Goal: Complete application form: Complete application form

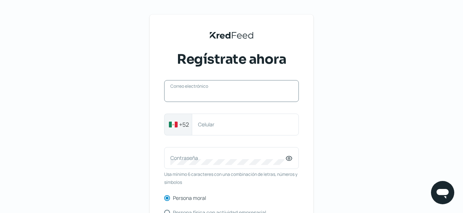
click at [211, 96] on input "Correo electrónico" at bounding box center [232, 94] width 122 height 7
click at [213, 88] on label "Correo electrónico" at bounding box center [228, 90] width 115 height 7
click at [213, 91] on input "Correo electrónico" at bounding box center [232, 94] width 122 height 7
type input "[EMAIL_ADDRESS][DOMAIN_NAME]"
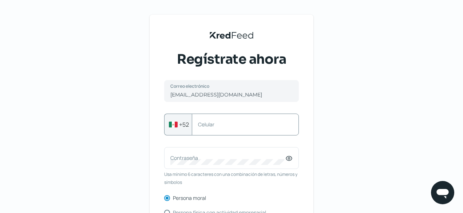
drag, startPoint x: 211, startPoint y: 138, endPoint x: 215, endPoint y: 130, distance: 9.5
click at [215, 130] on div "[EMAIL_ADDRESS][DOMAIN_NAME] Correo electrónico +52 Celular Contraseña Usa míni…" at bounding box center [231, 186] width 135 height 212
click at [215, 130] on div "Celular" at bounding box center [245, 125] width 107 height 22
type input "3313530950"
click at [247, 157] on label "Contraseña" at bounding box center [228, 157] width 115 height 7
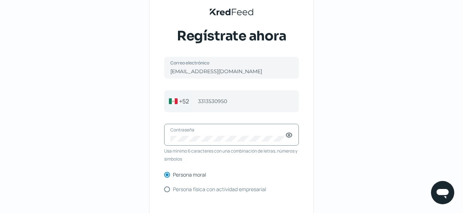
scroll to position [42, 0]
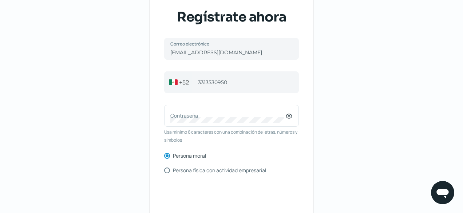
click at [167, 170] on input "Persona física con actividad empresarial" at bounding box center [167, 171] width 6 height 6
radio input "true"
radio input "false"
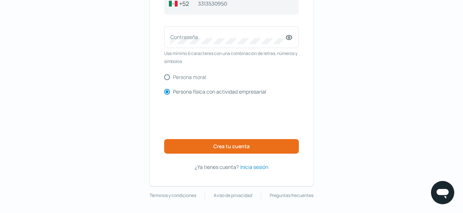
scroll to position [122, 0]
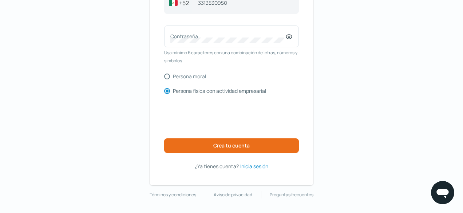
click at [263, 167] on span "Inicia sesión" at bounding box center [254, 166] width 28 height 9
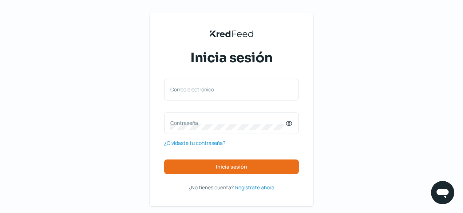
scroll to position [23, 0]
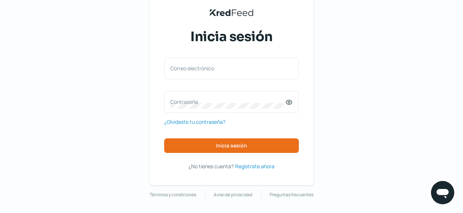
click at [273, 168] on span "Regístrate ahora" at bounding box center [254, 166] width 39 height 9
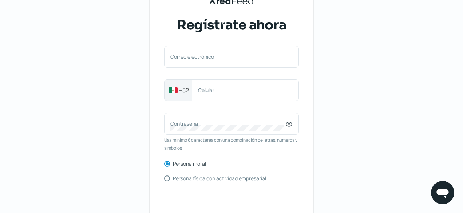
scroll to position [30, 0]
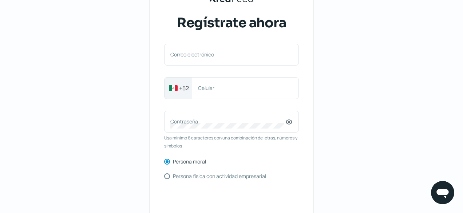
scroll to position [65, 0]
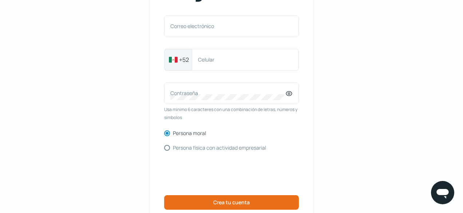
click at [239, 147] on label "Persona física con actividad empresarial" at bounding box center [219, 147] width 93 height 5
click at [170, 147] on input "Persona física con actividad empresarial" at bounding box center [167, 148] width 6 height 6
radio input "true"
radio input "false"
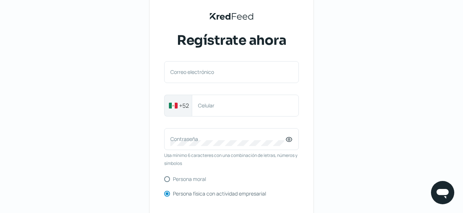
scroll to position [17, 0]
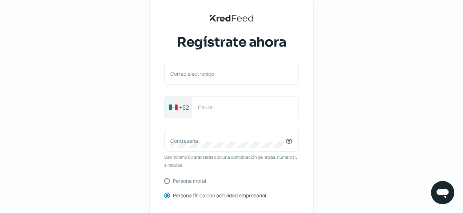
click at [275, 72] on label "Correo electrónico" at bounding box center [228, 73] width 115 height 7
click at [275, 74] on input "Correo electrónico" at bounding box center [232, 77] width 122 height 7
type input "maderai779@gmail.com"
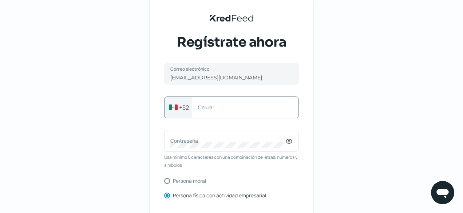
click at [238, 113] on div "Celular" at bounding box center [245, 108] width 107 height 22
type input "3313530950"
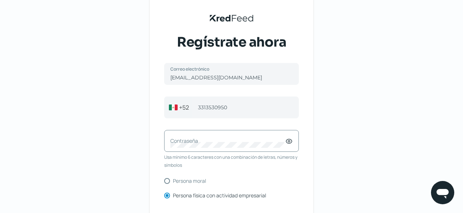
click at [226, 138] on label "Contraseña" at bounding box center [228, 140] width 115 height 7
click at [251, 149] on div "Contraseña" at bounding box center [231, 141] width 135 height 22
click at [290, 140] on icon at bounding box center [289, 141] width 7 height 7
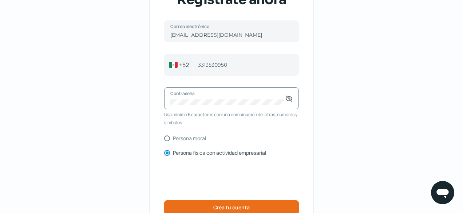
scroll to position [60, 0]
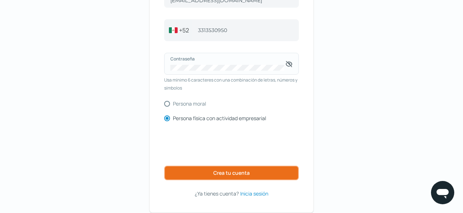
click at [283, 179] on button "Crea tu cuenta" at bounding box center [231, 173] width 135 height 15
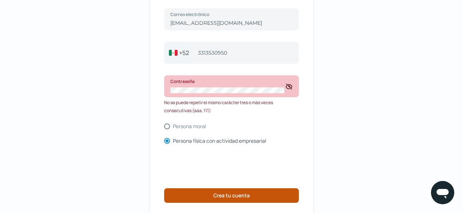
scroll to position [71, 0]
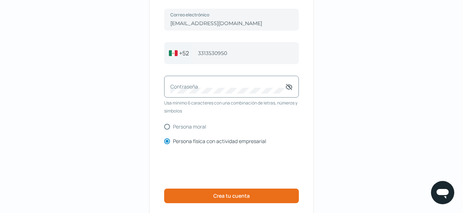
drag, startPoint x: 348, startPoint y: 92, endPoint x: 261, endPoint y: 86, distance: 86.9
click at [261, 86] on div "KredFeed's Black Logo Regístrate ahora maderai779@gmail.com Correo electrónico …" at bounding box center [231, 96] width 463 height 335
click at [261, 86] on label "Contraseña" at bounding box center [228, 86] width 115 height 7
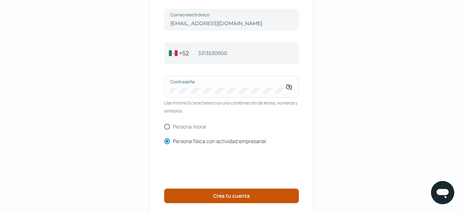
click at [272, 191] on button "Crea tu cuenta" at bounding box center [231, 196] width 135 height 15
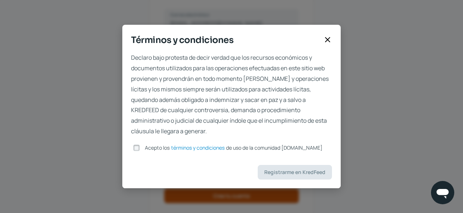
click at [147, 149] on span "Acepto los" at bounding box center [157, 147] width 25 height 7
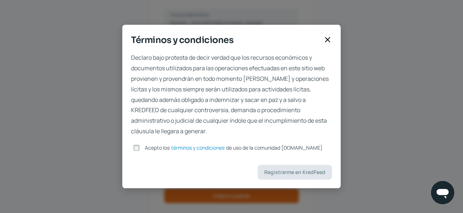
click at [140, 149] on input "Acepto los términos y condiciones de uso de la comunidad kredfeed.com" at bounding box center [136, 148] width 7 height 7
checkbox input "true"
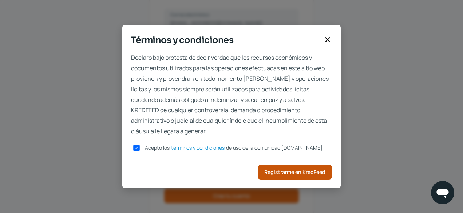
click at [296, 177] on button "Registrarme en KredFeed" at bounding box center [295, 172] width 74 height 15
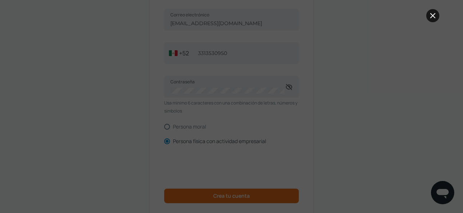
click at [439, 16] on button at bounding box center [433, 15] width 13 height 13
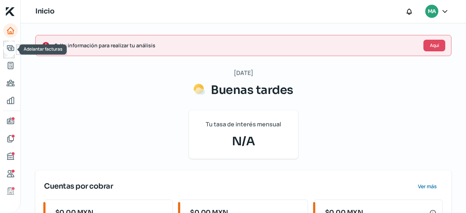
click at [12, 50] on icon "Adelantar facturas" at bounding box center [10, 48] width 7 height 5
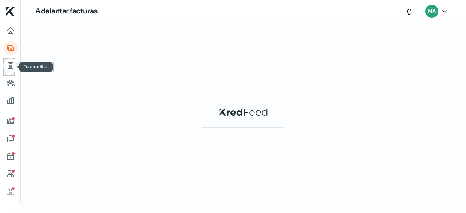
click at [13, 67] on icon "Tus créditos" at bounding box center [10, 65] width 5 height 7
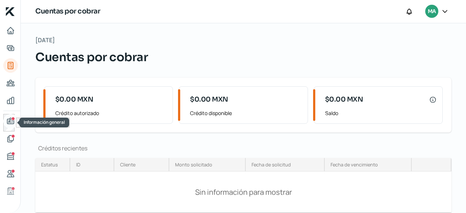
click at [11, 125] on icon "Información general" at bounding box center [10, 121] width 9 height 9
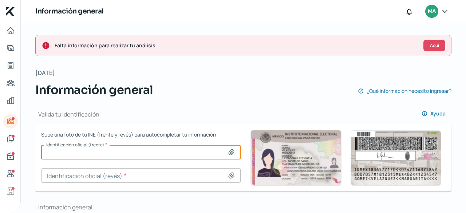
click at [96, 155] on input at bounding box center [141, 152] width 200 height 15
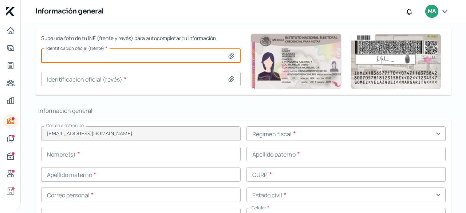
scroll to position [103, 0]
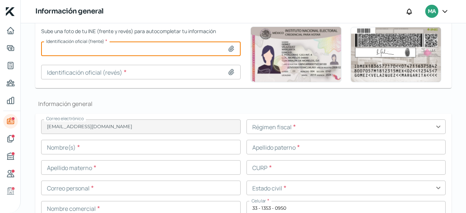
click at [344, 128] on input "text" at bounding box center [347, 127] width 200 height 15
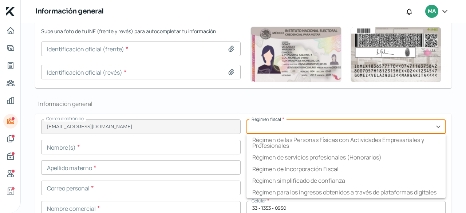
click at [421, 180] on li "Régimen simplificado de confianza" at bounding box center [347, 181] width 200 height 12
type input "Régimen simplificado de confianza"
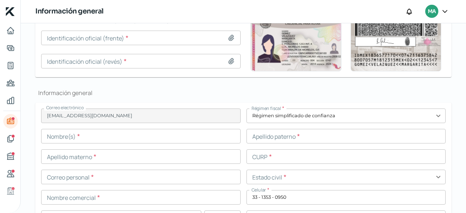
scroll to position [115, 0]
click at [432, 138] on input "text" at bounding box center [347, 136] width 200 height 15
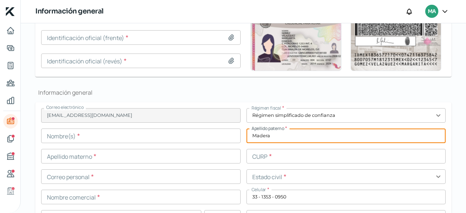
type input "Madera"
click at [192, 135] on input "text" at bounding box center [141, 136] width 200 height 15
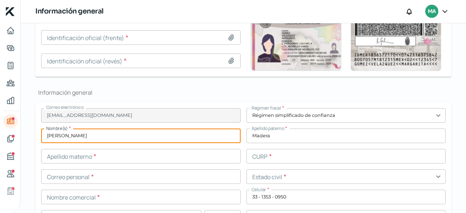
type input "Daiana Itzel"
click at [216, 169] on input "text" at bounding box center [141, 176] width 200 height 15
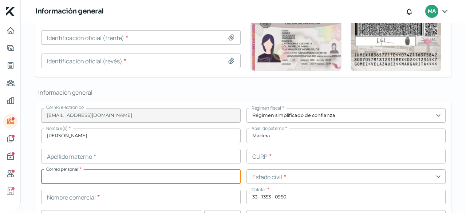
click at [214, 156] on input "text" at bounding box center [141, 156] width 200 height 15
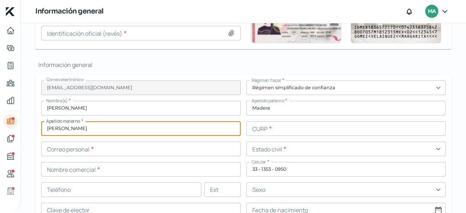
scroll to position [146, 0]
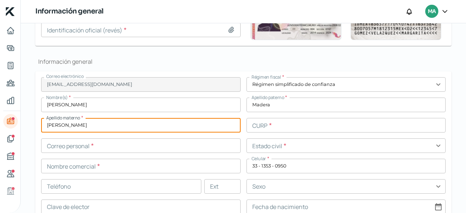
type input "Rivera"
click at [218, 147] on input "text" at bounding box center [141, 145] width 200 height 15
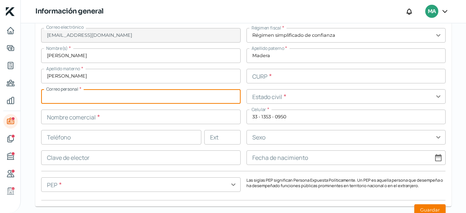
scroll to position [197, 0]
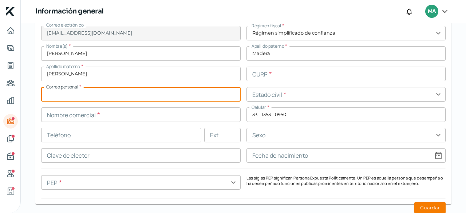
click at [309, 92] on input "text" at bounding box center [347, 94] width 200 height 15
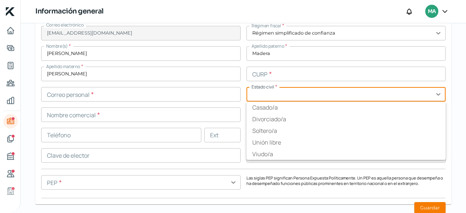
click at [297, 111] on li "Casado/a" at bounding box center [347, 108] width 200 height 12
type input "Casado/a"
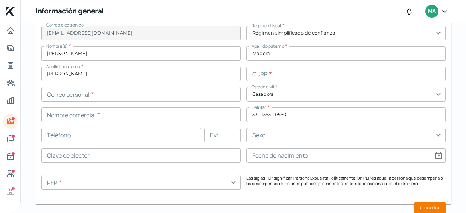
click at [291, 133] on input "text" at bounding box center [347, 135] width 200 height 15
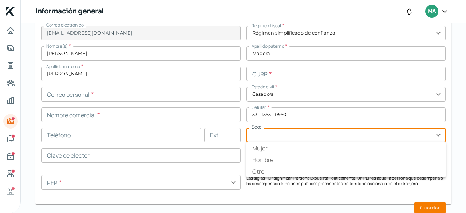
click at [279, 142] on li "Mujer" at bounding box center [347, 148] width 200 height 12
type input "Mujer"
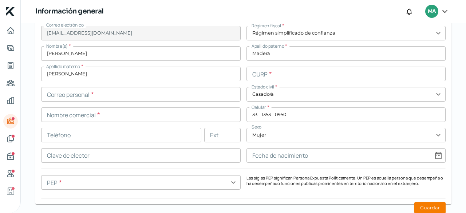
click at [277, 154] on input at bounding box center [347, 155] width 200 height 15
select select "8"
select select "2025"
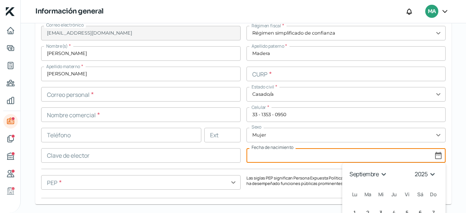
click at [380, 177] on select "enero febrero marzo abril mayo junio julio agosto septiembre octubre noviembre …" at bounding box center [369, 174] width 42 height 11
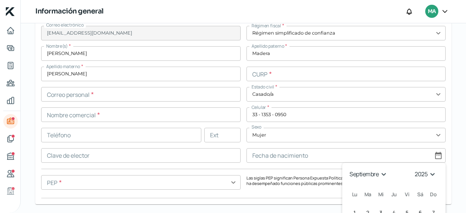
select select "4"
click at [348, 169] on select "enero febrero marzo abril mayo junio julio agosto septiembre octubre noviembre …" at bounding box center [369, 174] width 42 height 11
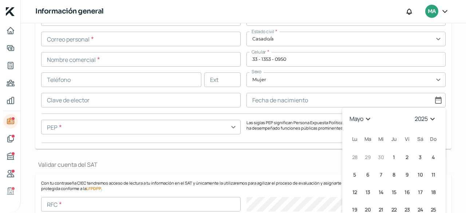
scroll to position [257, 0]
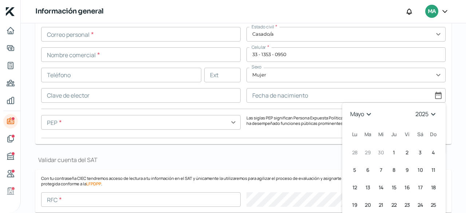
click at [430, 117] on select "1925 1926 1927 1928 1929 1930 1931 1932 1933 1934 1935 1936 1937 1938 1939 1940…" at bounding box center [427, 114] width 26 height 11
select select "2002"
click at [414, 109] on select "1925 1926 1927 1928 1929 1930 1931 1932 1933 1934 1935 1936 1937 1938 1939 1940…" at bounding box center [427, 114] width 26 height 11
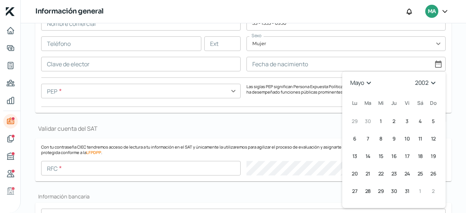
scroll to position [289, 0]
click at [366, 154] on span "14" at bounding box center [368, 155] width 5 height 9
type input "14/05/2002"
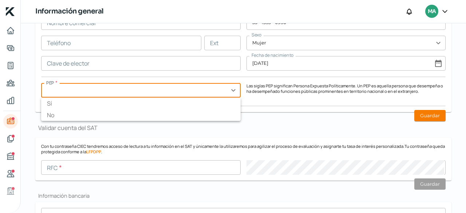
click at [235, 94] on input "text" at bounding box center [141, 90] width 200 height 15
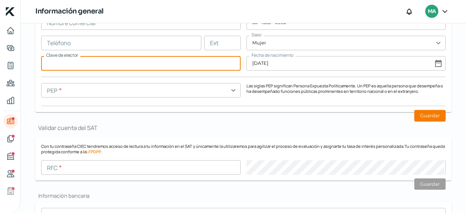
click at [194, 66] on input "text" at bounding box center [141, 63] width 200 height 15
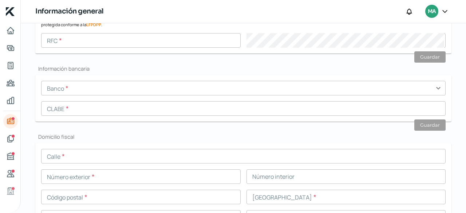
scroll to position [417, 0]
click at [401, 85] on input "text" at bounding box center [243, 87] width 405 height 15
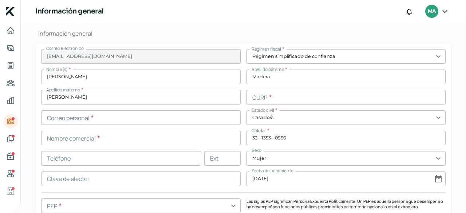
scroll to position [175, 0]
click at [52, 115] on input "text" at bounding box center [141, 116] width 200 height 15
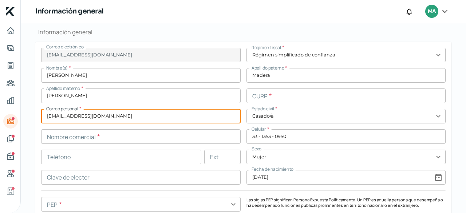
type input "maderai779@gmail.com"
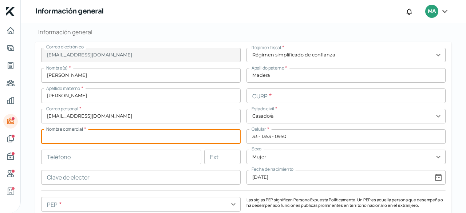
click at [171, 133] on input "text" at bounding box center [141, 136] width 200 height 15
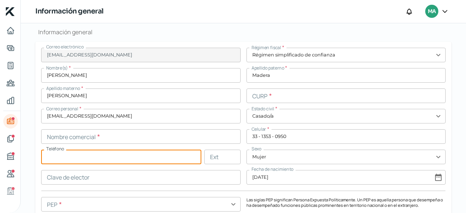
click at [159, 158] on input "text" at bounding box center [121, 157] width 160 height 15
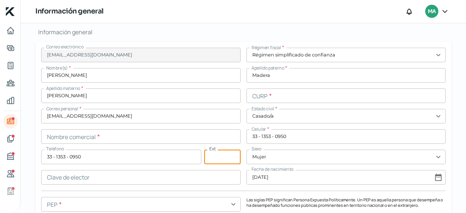
click at [228, 153] on input "text" at bounding box center [222, 157] width 36 height 15
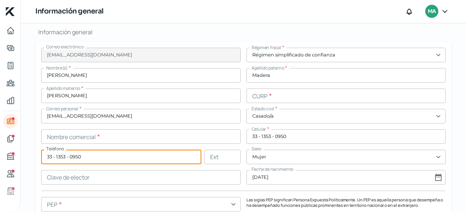
click at [149, 157] on input "33 - 1353 - 0950" at bounding box center [121, 157] width 160 height 15
type input "3"
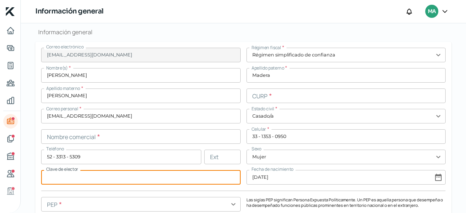
click at [105, 175] on input "text" at bounding box center [141, 177] width 200 height 15
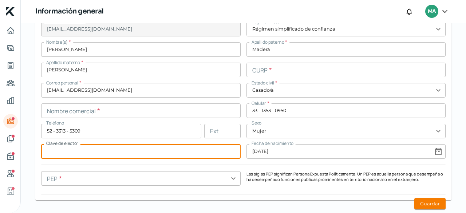
scroll to position [202, 0]
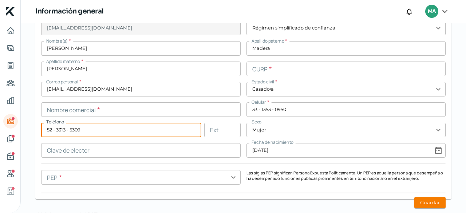
click at [99, 136] on input "52 - 3313 - 5309" at bounding box center [121, 130] width 160 height 15
type input "5"
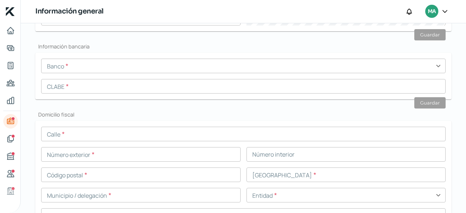
scroll to position [444, 0]
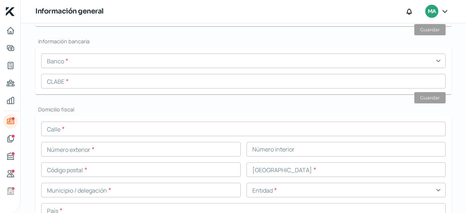
type input "33 - 1353 - 0950"
click at [405, 74] on input "text" at bounding box center [243, 81] width 405 height 15
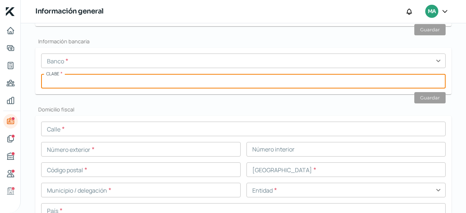
click at [407, 62] on input "text" at bounding box center [243, 61] width 405 height 15
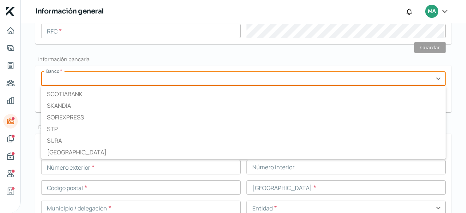
scroll to position [987, 0]
click at [48, 96] on li "SCOTIABANK" at bounding box center [243, 96] width 405 height 12
type input "SCOTIABANK"
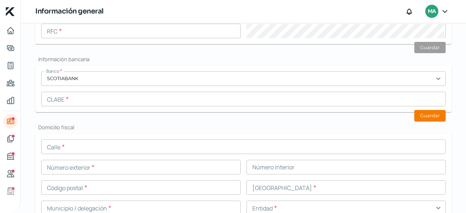
click at [50, 99] on input "text" at bounding box center [243, 99] width 405 height 15
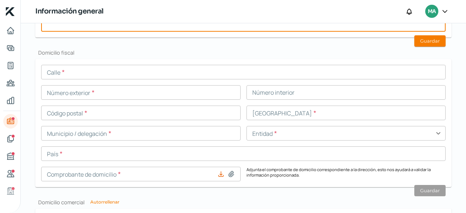
scroll to position [504, 0]
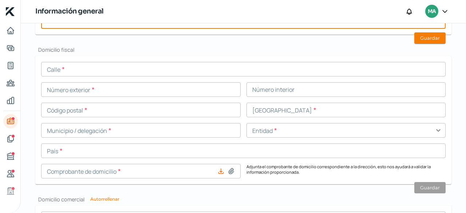
click at [68, 70] on input "text" at bounding box center [243, 69] width 405 height 15
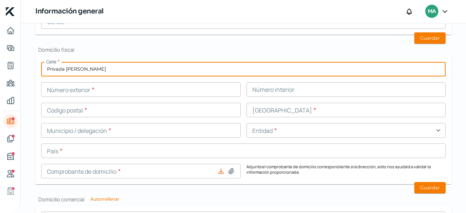
type input "Privada Alfonso Herrera"
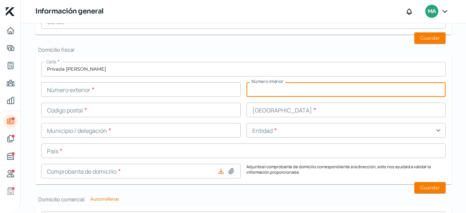
click at [321, 83] on input "text" at bounding box center [347, 89] width 200 height 15
type input "476 A"
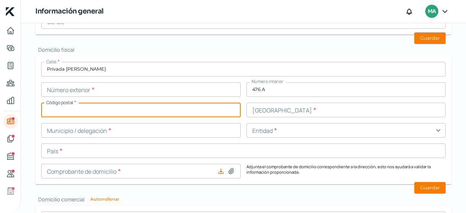
click at [204, 107] on input "text" at bounding box center [141, 110] width 200 height 15
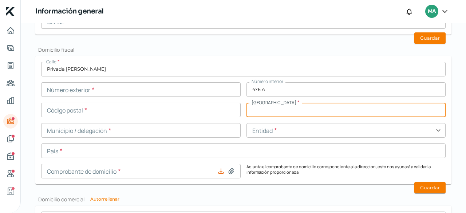
click at [269, 116] on input "text" at bounding box center [347, 110] width 200 height 15
type input "Constitución"
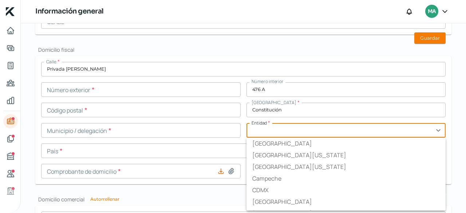
click at [298, 135] on input "text" at bounding box center [347, 130] width 200 height 15
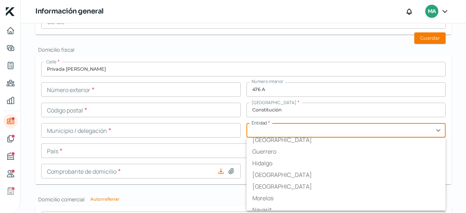
scroll to position [132, 0]
click at [256, 173] on li "Jalisco" at bounding box center [347, 175] width 200 height 12
type input "Jalisco"
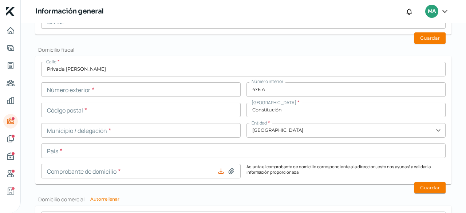
click at [84, 137] on input "text" at bounding box center [141, 130] width 200 height 15
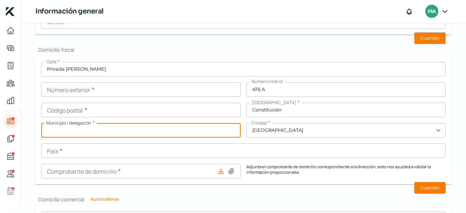
click at [60, 150] on input "text" at bounding box center [243, 151] width 405 height 15
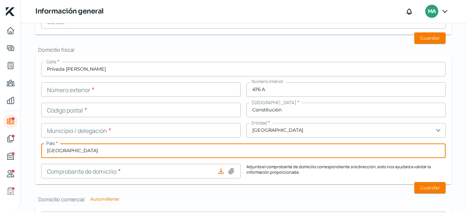
type input "Mexico"
click at [83, 172] on input at bounding box center [141, 171] width 200 height 15
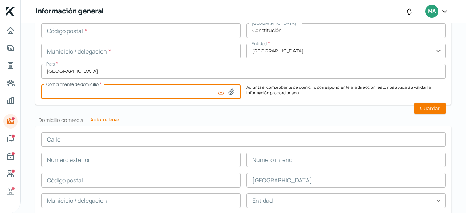
scroll to position [583, 0]
click at [74, 92] on input at bounding box center [141, 92] width 200 height 15
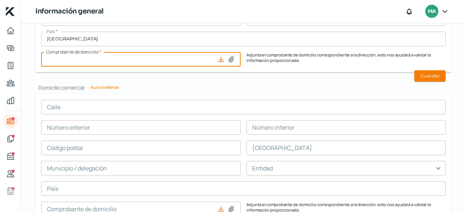
scroll to position [615, 0]
click at [228, 56] on button at bounding box center [231, 59] width 7 height 7
click at [125, 60] on input at bounding box center [141, 59] width 200 height 15
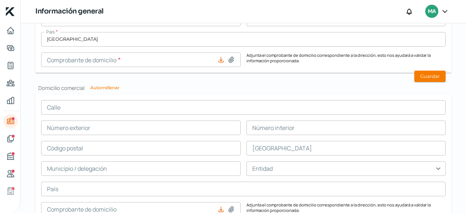
type input "C:\fakepath\27F1270D-0B51-4F03-B096-86556EE29240 (1).pdf"
type input "27F1270D-0B51-4F03-B096-86556EE29240 (1).pdf"
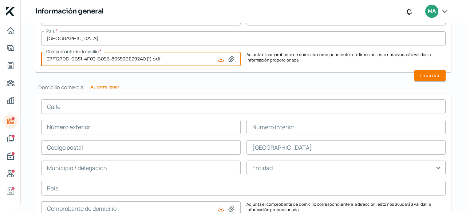
scroll to position [611, 0]
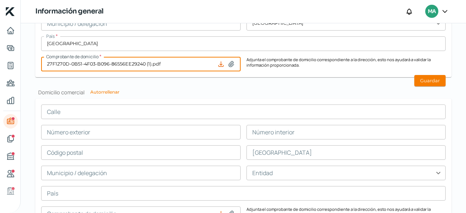
click at [96, 94] on button "Autorrellenar" at bounding box center [104, 92] width 29 height 4
type input "Privada Alfonso Herrera"
type input "476 A"
type input "Constitución"
type input "Jalisco"
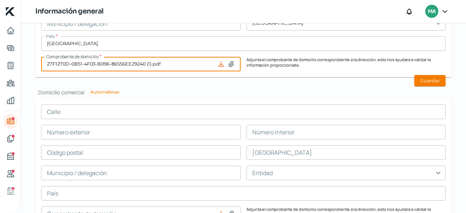
type input "Mexico"
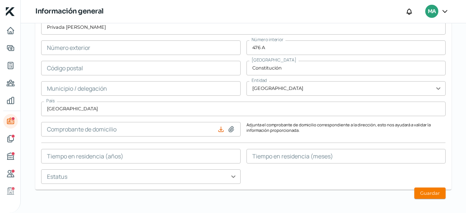
scroll to position [701, 0]
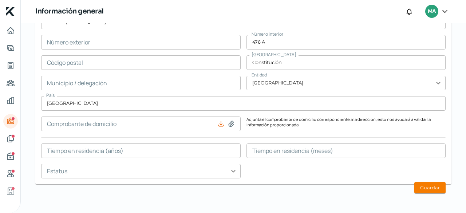
click at [230, 171] on input "text" at bounding box center [141, 171] width 200 height 15
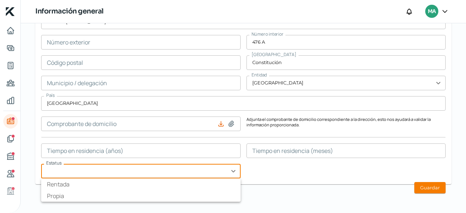
click at [231, 198] on li "Propia" at bounding box center [141, 196] width 200 height 12
type input "Propia"
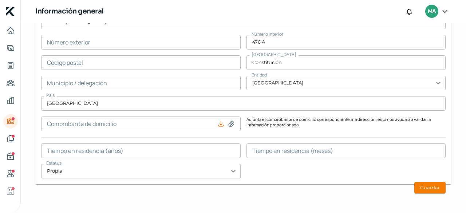
click at [388, 153] on input "text" at bounding box center [347, 151] width 200 height 15
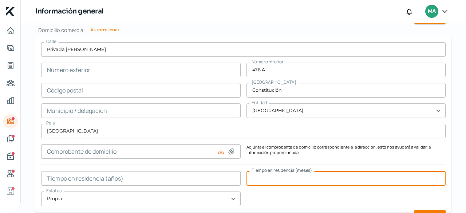
scroll to position [675, 0]
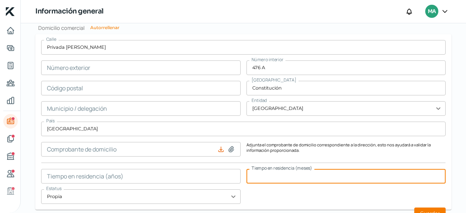
click at [90, 197] on input "Propia" at bounding box center [141, 196] width 200 height 15
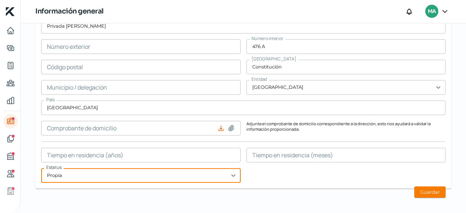
scroll to position [701, 0]
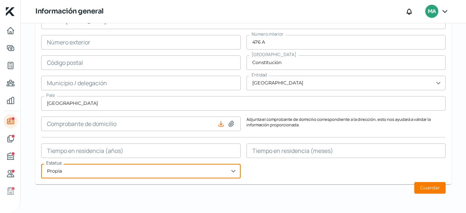
click at [139, 173] on input "Propia" at bounding box center [141, 171] width 200 height 15
click at [231, 171] on input "Propia" at bounding box center [141, 171] width 200 height 15
click at [217, 171] on input "Propia" at bounding box center [141, 171] width 200 height 15
click at [228, 171] on input "Propia" at bounding box center [141, 171] width 200 height 15
click at [141, 168] on input "Propia" at bounding box center [141, 171] width 200 height 15
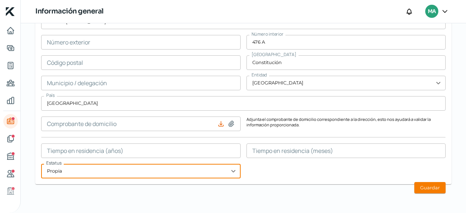
click at [235, 171] on input "Propia" at bounding box center [141, 171] width 200 height 15
click at [209, 172] on input "Propia" at bounding box center [141, 171] width 200 height 15
type input "Propia"
click at [232, 171] on input "Propia" at bounding box center [141, 171] width 200 height 15
click at [230, 151] on input "text" at bounding box center [141, 151] width 200 height 15
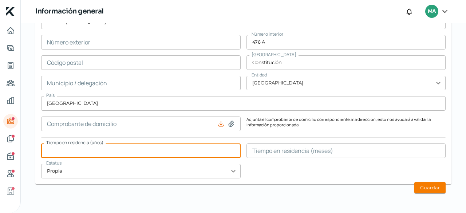
click at [237, 171] on input "Propia" at bounding box center [141, 171] width 200 height 15
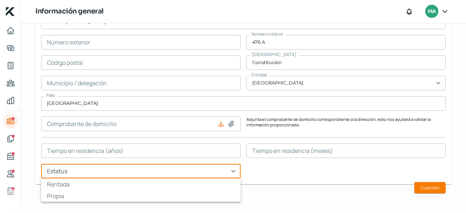
type input "Propia"
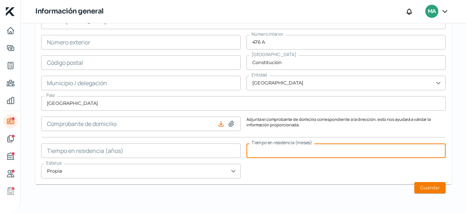
click at [358, 154] on input "text" at bounding box center [347, 151] width 200 height 15
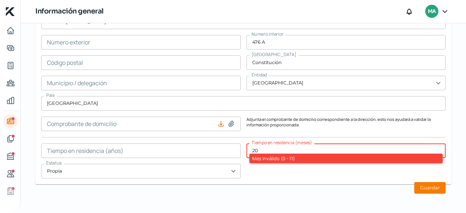
type input "2"
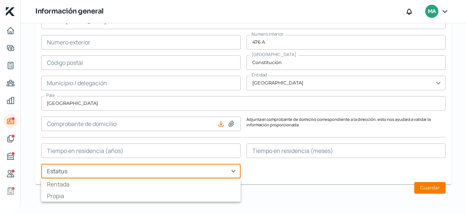
click at [200, 175] on input "text" at bounding box center [141, 171] width 200 height 15
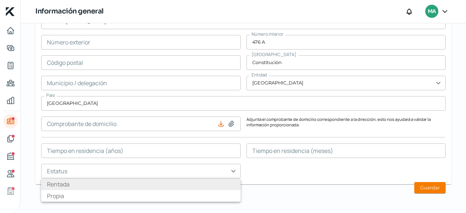
click at [185, 188] on li "Rentada" at bounding box center [141, 185] width 200 height 12
type input "Rentada"
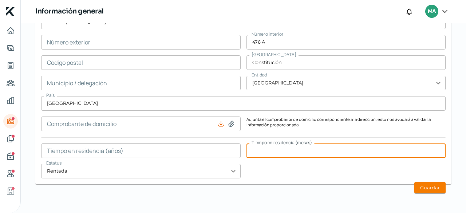
click at [296, 146] on input "text" at bounding box center [347, 151] width 200 height 15
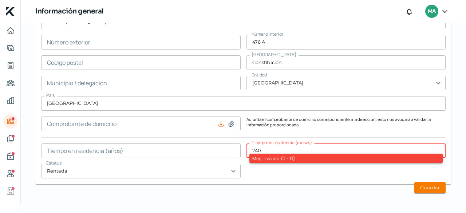
click at [308, 149] on input "240" at bounding box center [347, 151] width 200 height 15
type input "2"
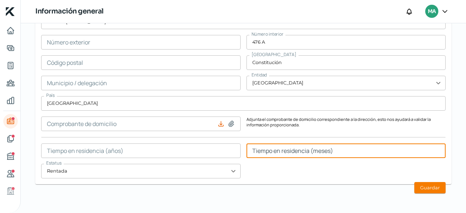
click at [55, 125] on input at bounding box center [141, 124] width 200 height 15
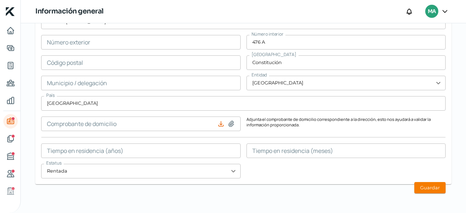
type input "C:\fakepath\27F1270D-0B51-4F03-B096-86556EE29240 (1).pdf"
type input "27F1270D-0B51-4F03-B096-86556EE29240 (1).pdf"
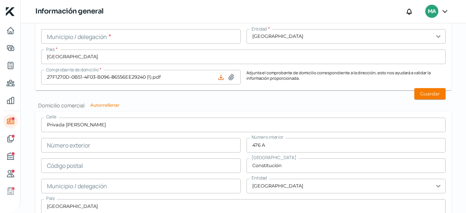
scroll to position [598, 0]
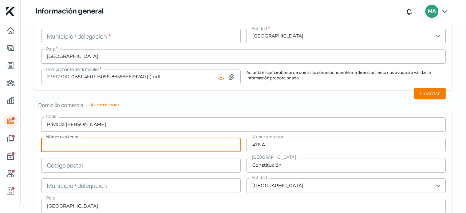
click at [107, 150] on input "text" at bounding box center [141, 145] width 200 height 15
type input "476 a"
click at [153, 160] on input "text" at bounding box center [141, 165] width 200 height 15
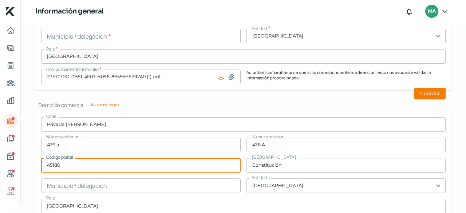
type input "45180"
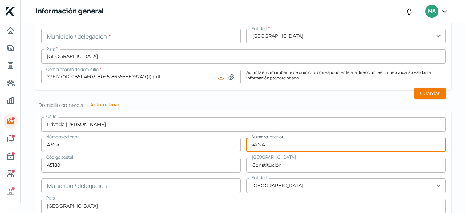
click at [273, 141] on input "476 A" at bounding box center [347, 145] width 200 height 15
type input "4"
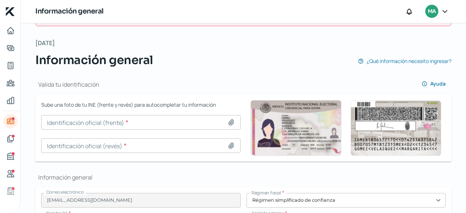
scroll to position [28, 0]
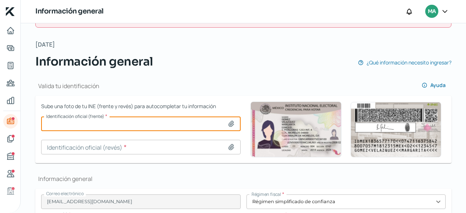
click at [87, 124] on input at bounding box center [141, 124] width 200 height 15
click at [146, 121] on input at bounding box center [141, 124] width 200 height 15
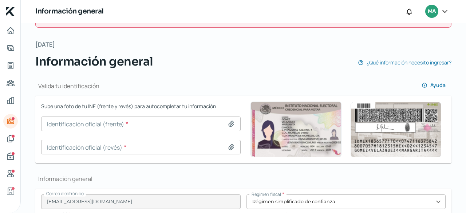
type input "C:\fakepath\WhatsApp Image 2025-09-30 at 2.27.34 PM (1).jpeg"
type input "WhatsApp Image 2025-09-30 at 2.27.34 PM (1).jpeg"
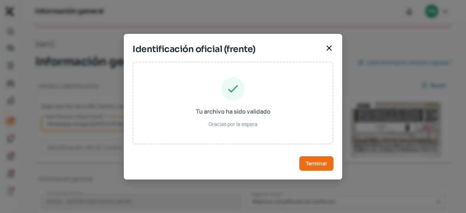
type input "DAIANA ITZEL"
type input "MADERA"
type input "RIVERA"
type input "MARD020514MJCDVNA1"
type input "MDRVDN02051414M400"
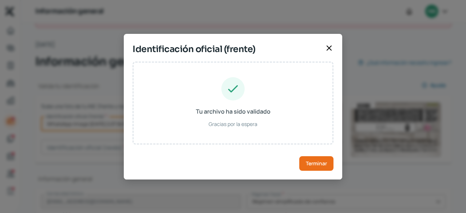
type input "13/05/2002"
click at [317, 161] on span "Terminar" at bounding box center [316, 163] width 21 height 5
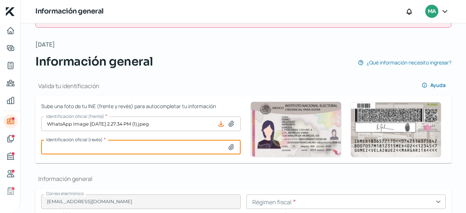
click at [136, 148] on input at bounding box center [141, 147] width 200 height 15
click at [200, 146] on input at bounding box center [141, 147] width 200 height 15
click at [93, 147] on input at bounding box center [141, 147] width 200 height 15
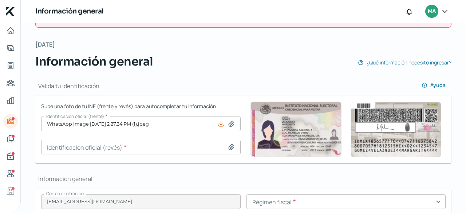
type input "C:\fakepath\WhatsApp Image 2025-09-30 at 2.27.27 PM (2).jpeg"
type input "WhatsApp Image 2025-09-30 at 2.27.27 PM (2).jpeg"
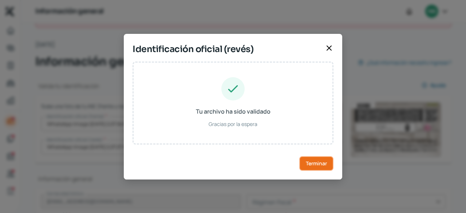
click at [312, 167] on button "Terminar" at bounding box center [316, 163] width 34 height 15
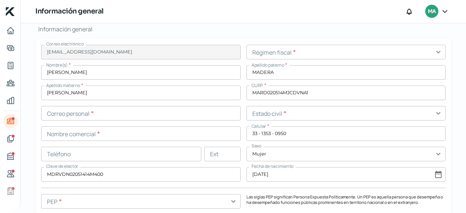
scroll to position [180, 0]
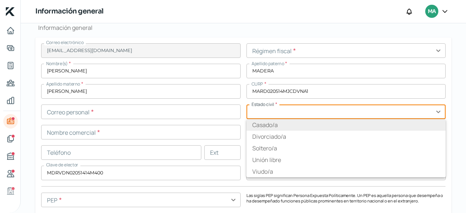
click at [282, 116] on input "text" at bounding box center [347, 112] width 200 height 15
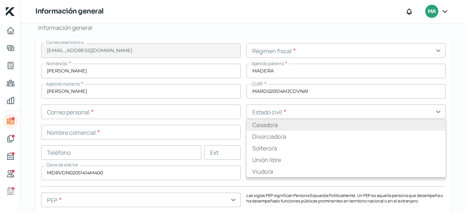
click at [267, 125] on li "Casado/a" at bounding box center [347, 125] width 200 height 12
type input "Casado/a"
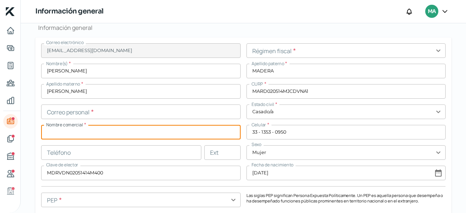
click at [193, 136] on input "text" at bounding box center [141, 132] width 200 height 15
